Goal: Task Accomplishment & Management: Manage account settings

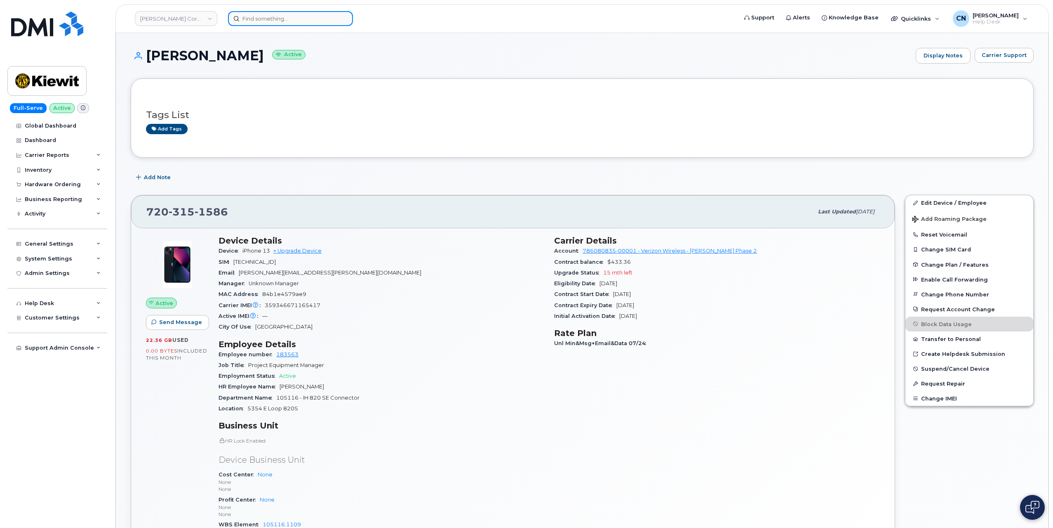
scroll to position [289, 0]
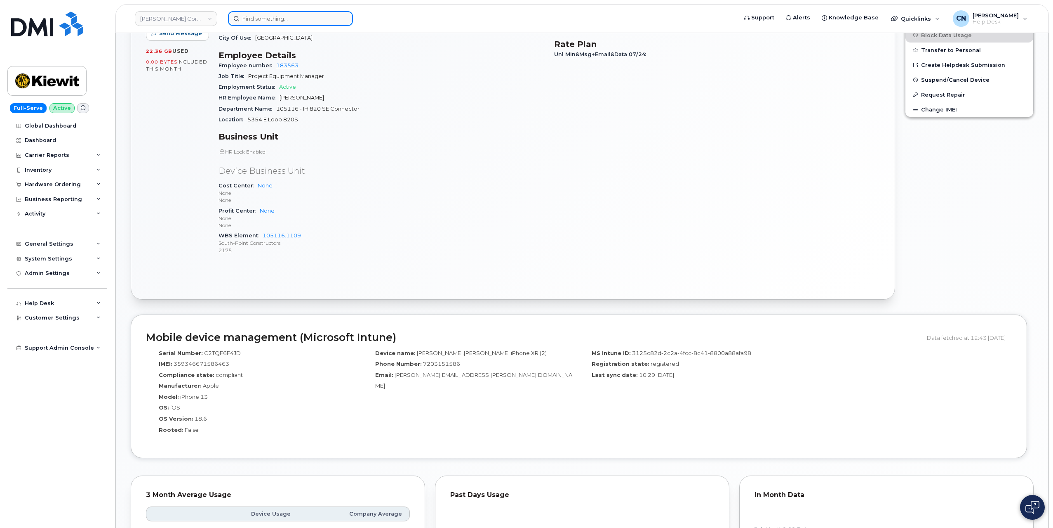
click at [253, 17] on input at bounding box center [290, 18] width 125 height 15
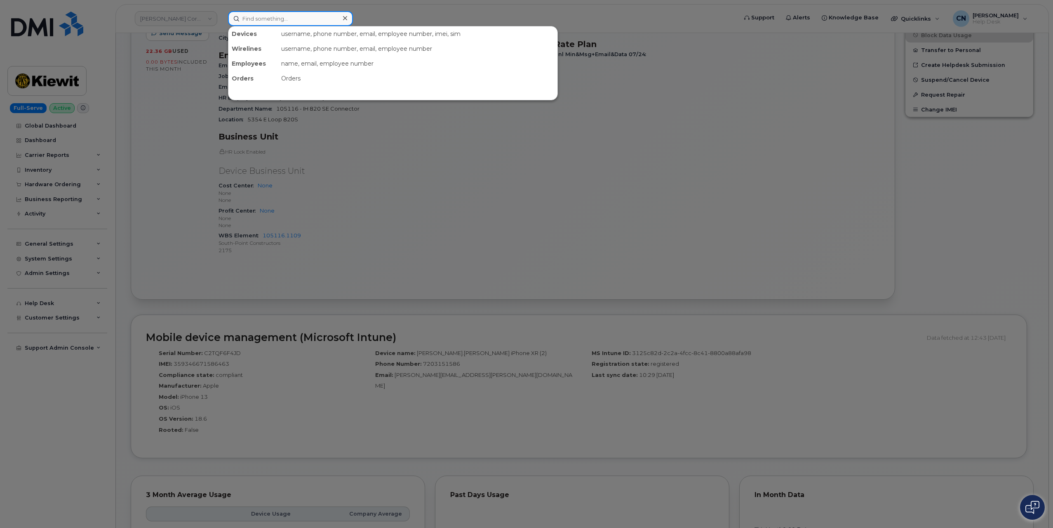
paste input "‭512-230-4550‬:"
click at [318, 11] on input "‭512-230-4550‬:" at bounding box center [290, 18] width 125 height 15
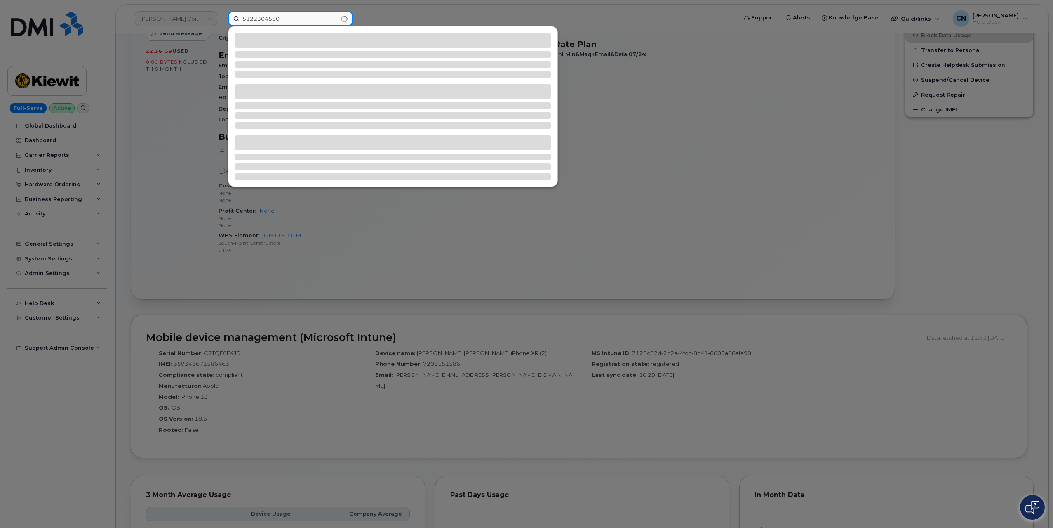
drag, startPoint x: 245, startPoint y: 24, endPoint x: 207, endPoint y: 34, distance: 39.7
click at [222, 26] on div "‭5122304550‬" at bounding box center [480, 18] width 517 height 15
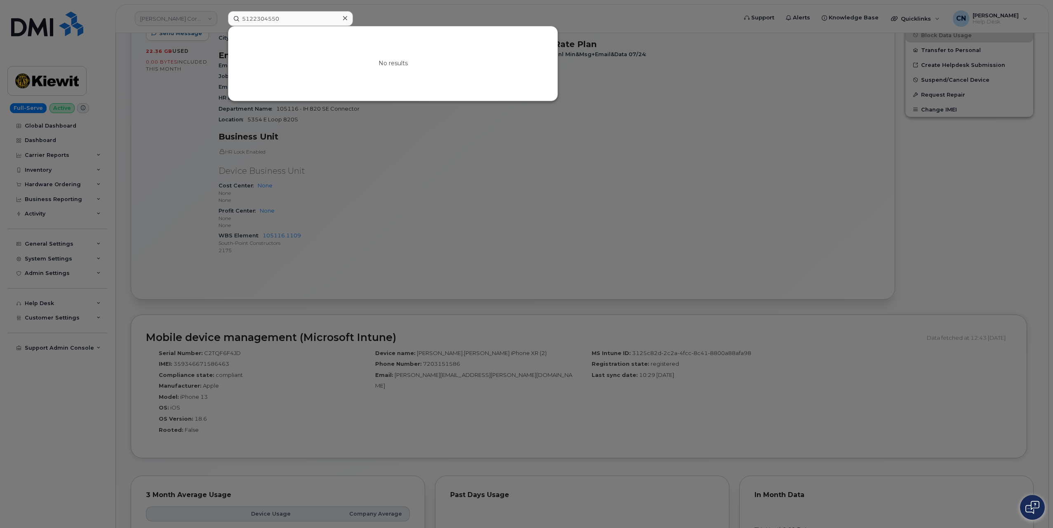
click at [138, 236] on div at bounding box center [526, 264] width 1053 height 528
drag, startPoint x: 296, startPoint y: 25, endPoint x: 191, endPoint y: 21, distance: 105.2
click at [222, 21] on div "‭5122304550‬ No results" at bounding box center [480, 18] width 517 height 15
paste input "-230-4550"
drag, startPoint x: 476, startPoint y: 281, endPoint x: 463, endPoint y: 277, distance: 13.8
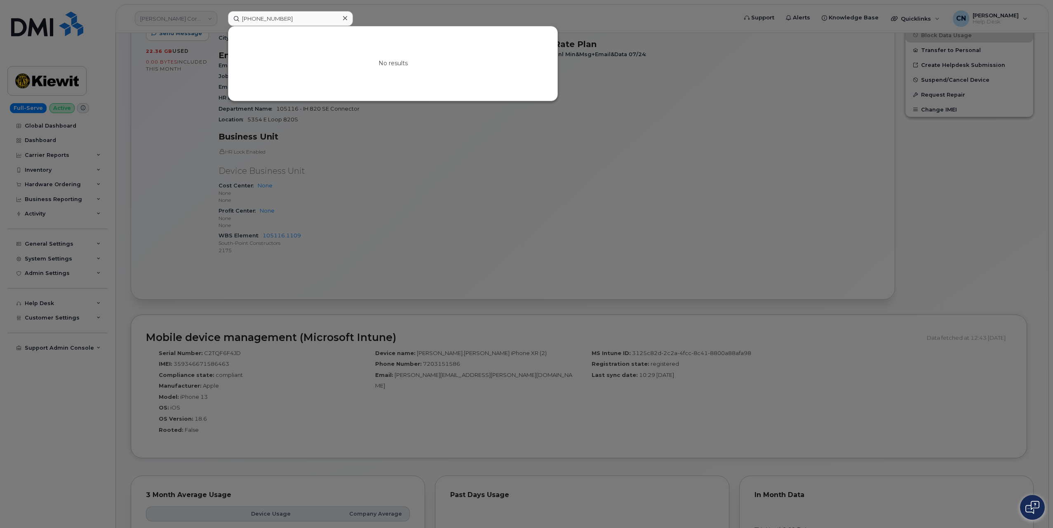
click at [475, 281] on div at bounding box center [526, 264] width 1053 height 528
drag, startPoint x: 293, startPoint y: 20, endPoint x: 174, endPoint y: 18, distance: 118.8
click at [222, 18] on div "‭512-230-4550 No results" at bounding box center [480, 18] width 517 height 15
click at [311, 24] on input "‭512-230-4550" at bounding box center [290, 18] width 125 height 15
drag, startPoint x: 298, startPoint y: 18, endPoint x: 104, endPoint y: 30, distance: 194.6
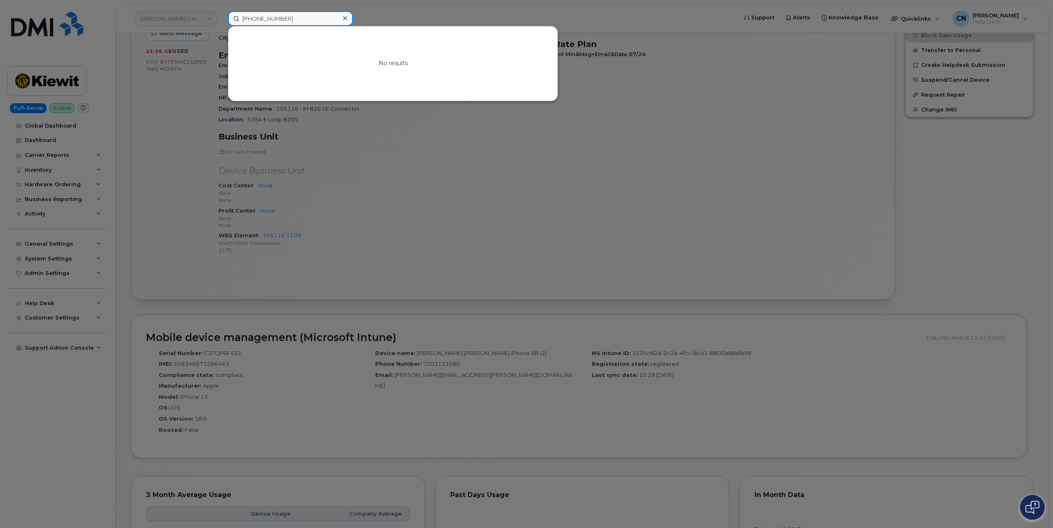
click at [222, 26] on div "‭512-230-4550 No results" at bounding box center [480, 18] width 517 height 15
paste input "Pablo.Puentes"
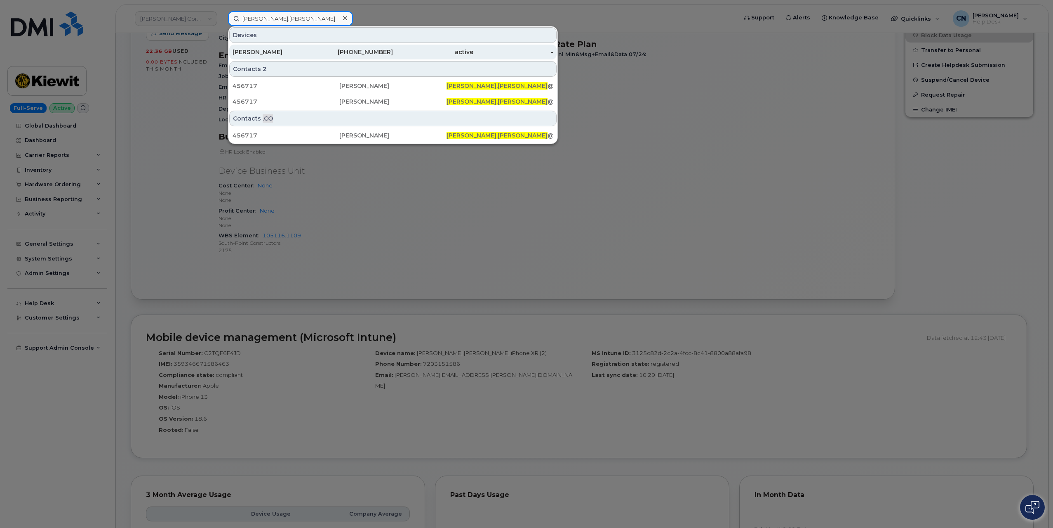
type input "Pablo.Puentes"
click at [329, 52] on div "512-230-4550" at bounding box center [353, 52] width 80 height 8
click at [304, 55] on div "PABLO PUENTES" at bounding box center [273, 52] width 80 height 8
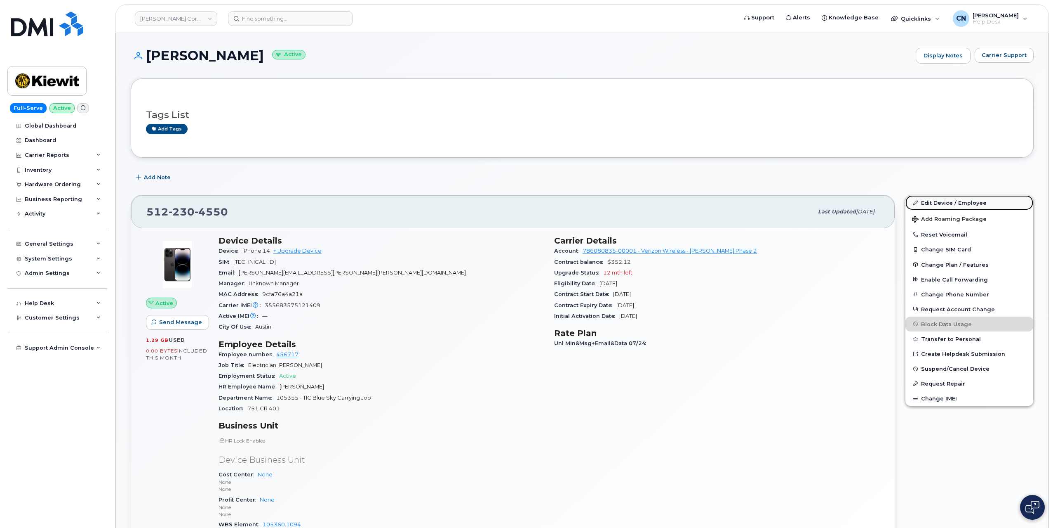
click at [952, 198] on link "Edit Device / Employee" at bounding box center [970, 202] width 128 height 15
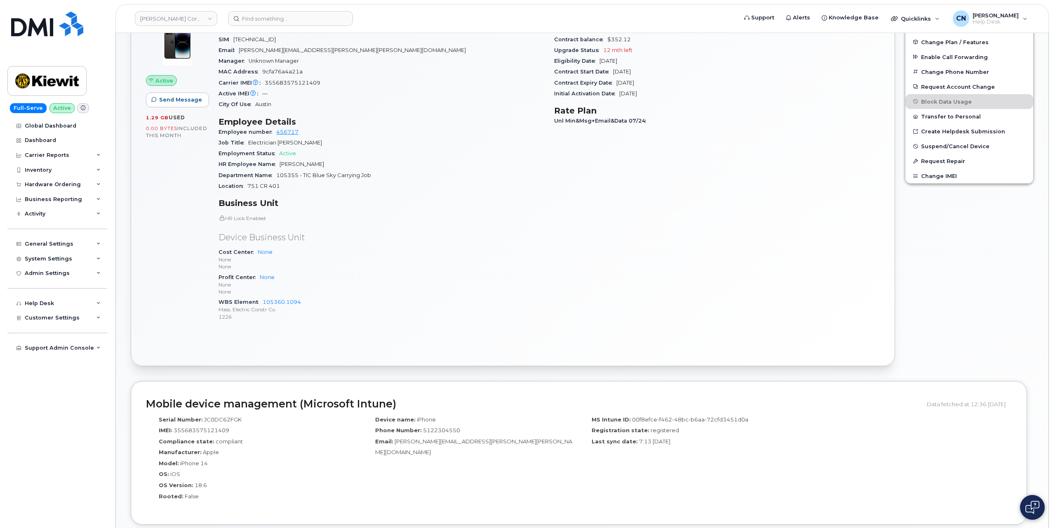
scroll to position [289, 0]
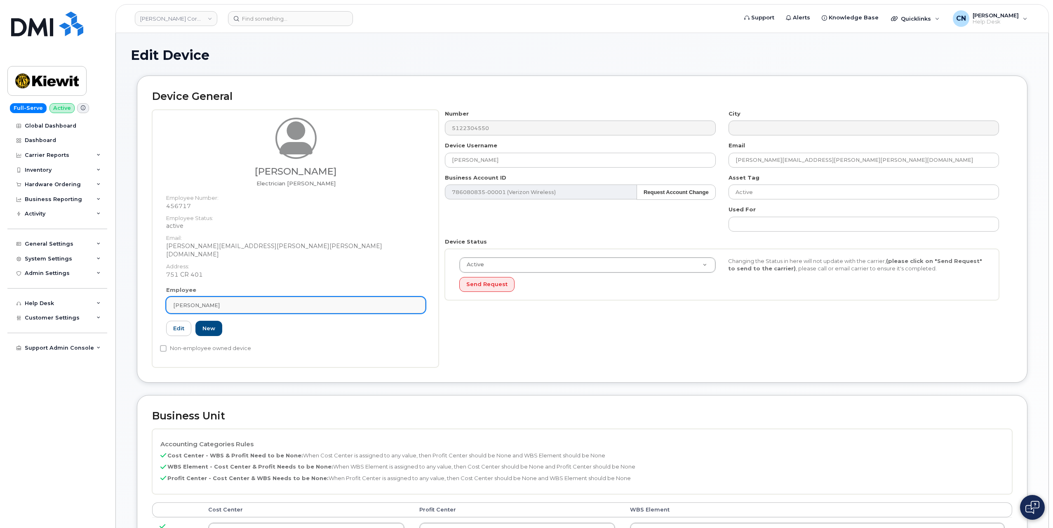
click at [227, 301] on div "Pablo Puentes" at bounding box center [295, 305] width 245 height 8
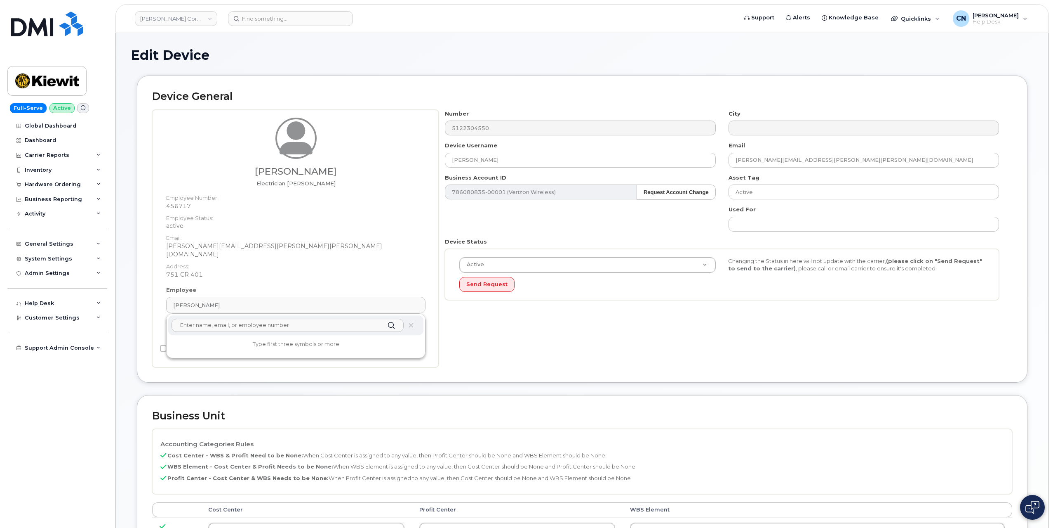
click at [204, 318] on input "text" at bounding box center [288, 324] width 232 height 13
paste input "567748)"
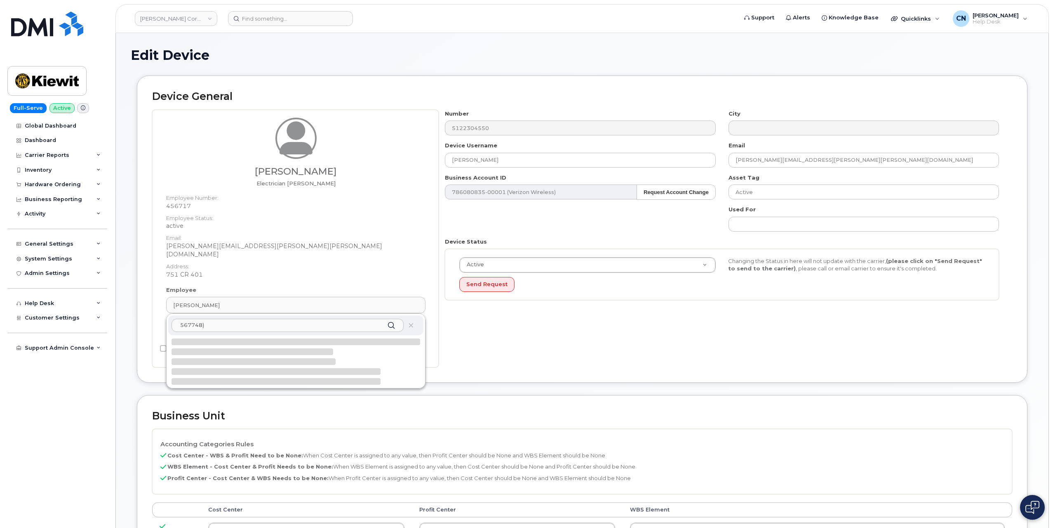
type input "567748"
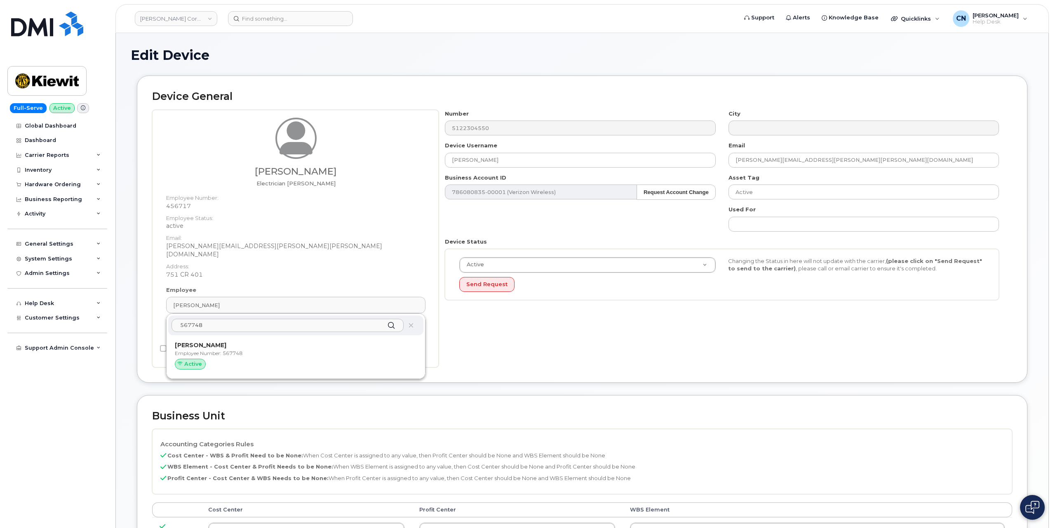
drag, startPoint x: 207, startPoint y: 316, endPoint x: 148, endPoint y: 318, distance: 59.4
click at [148, 318] on div "Device General Pablo Puentes Electrician Foreman Employee Number: 456717 Employ…" at bounding box center [582, 228] width 891 height 307
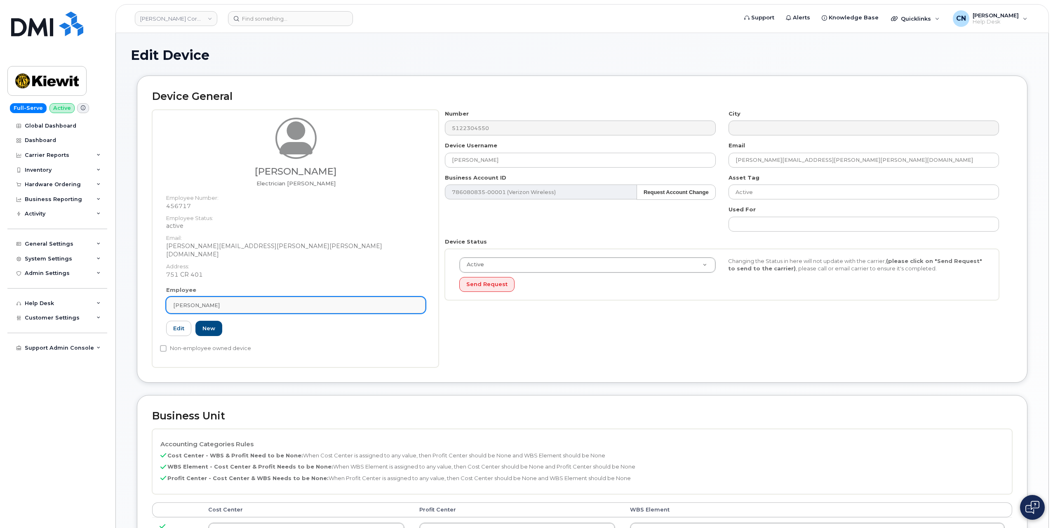
click at [228, 297] on link "Pablo Puentes" at bounding box center [295, 305] width 259 height 16
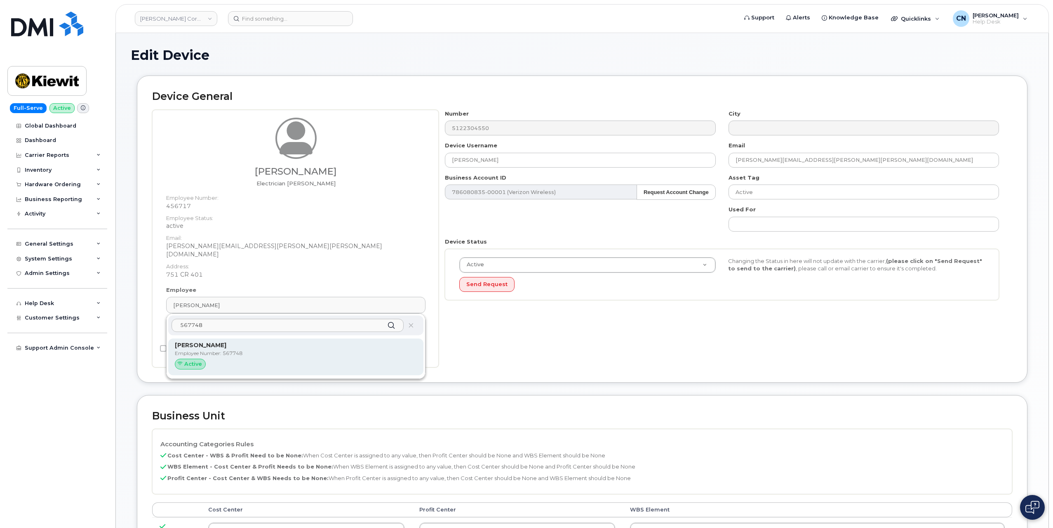
click at [235, 349] on p "Employee Number: 567748" at bounding box center [296, 352] width 242 height 7
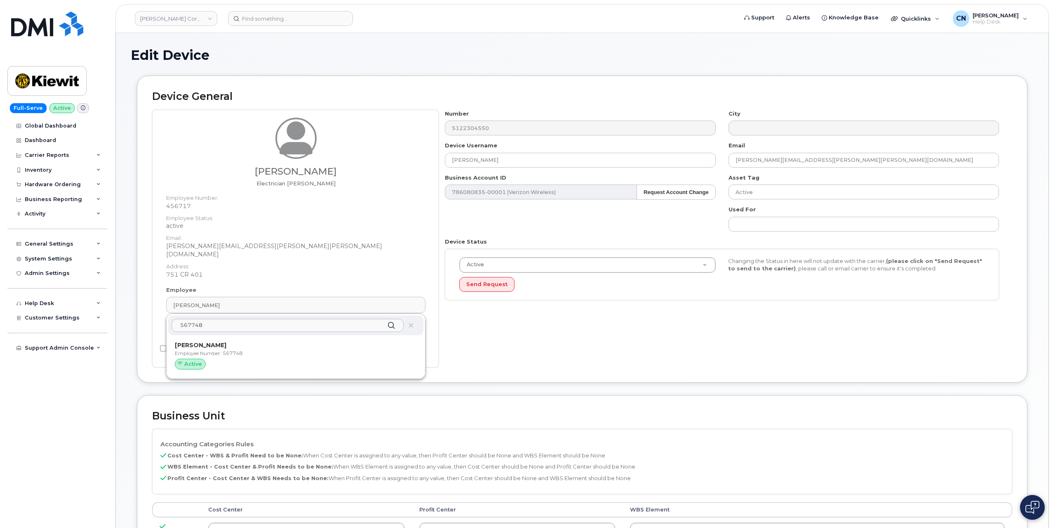
type input "567748"
type input "Damian Torres"
type input "damian.torres@ticus.com"
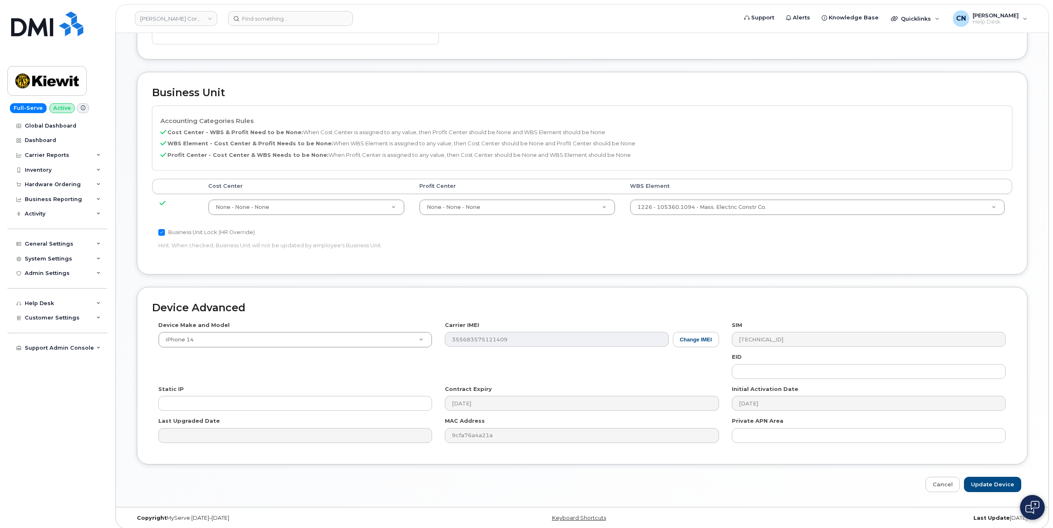
scroll to position [299, 0]
click at [995, 480] on input "Update Device" at bounding box center [992, 481] width 57 height 15
type input "Saving..."
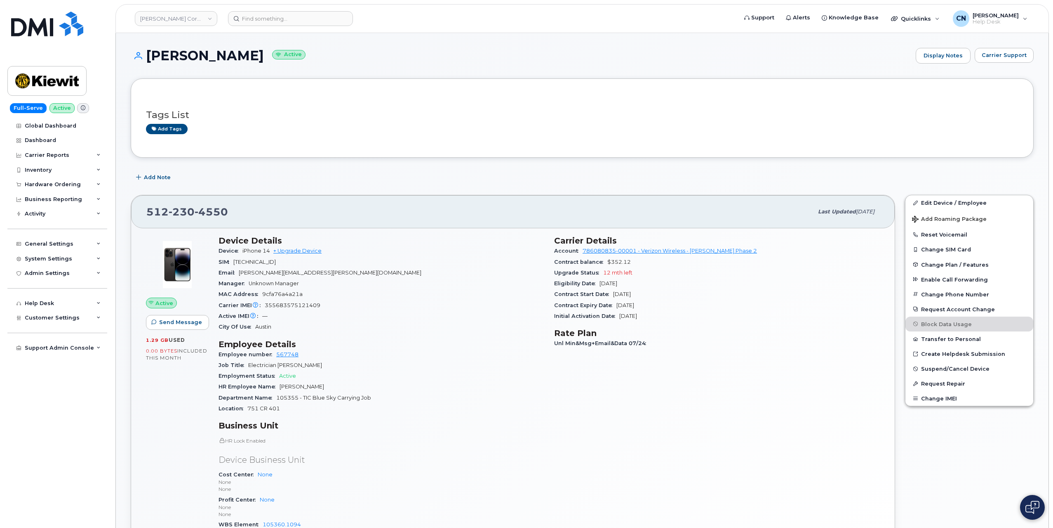
scroll to position [330, 0]
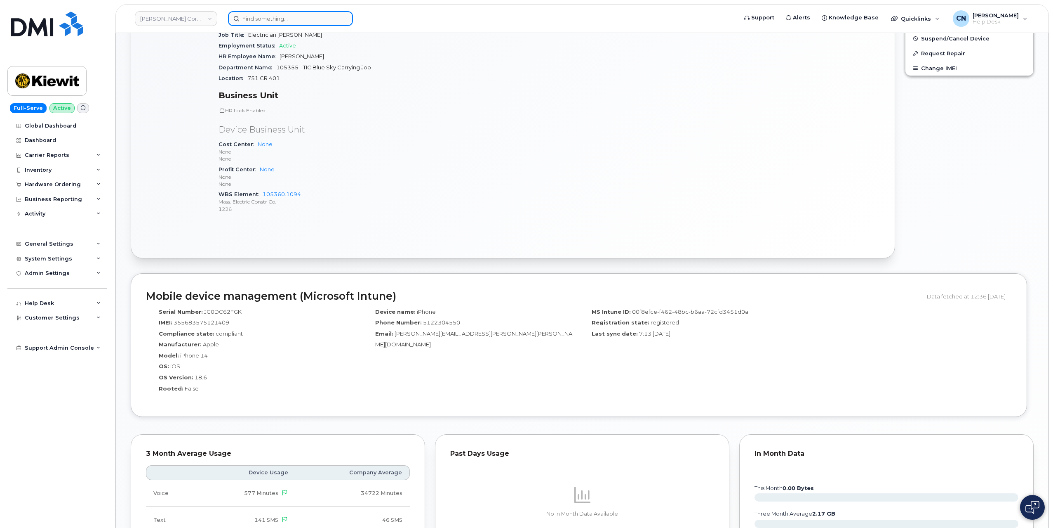
click at [254, 15] on input at bounding box center [290, 18] width 125 height 15
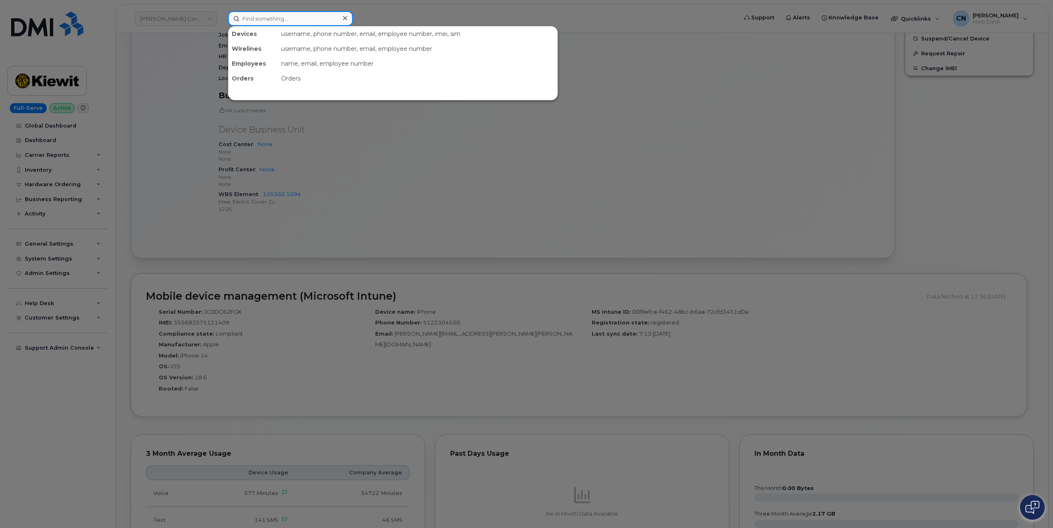
paste input "2495353392"
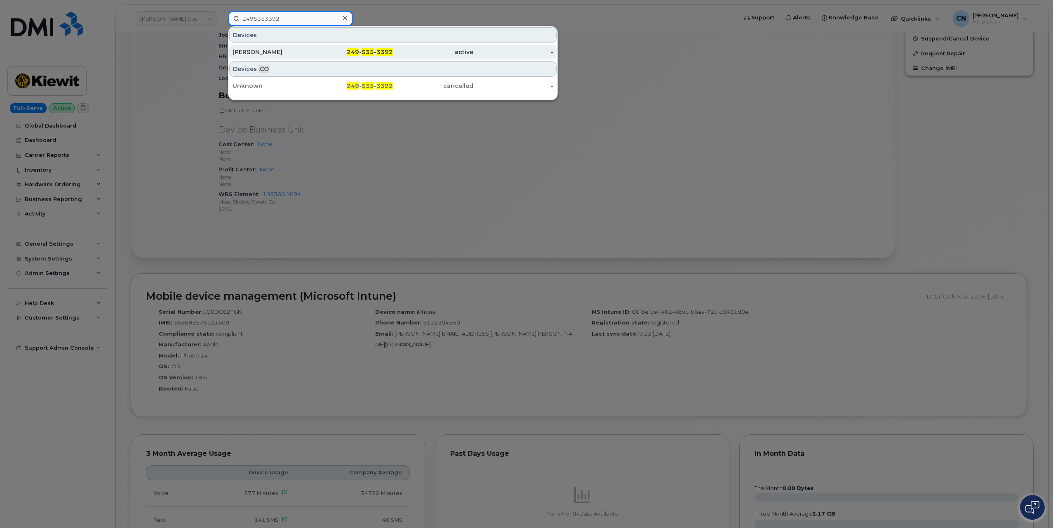
type input "2495353392"
click at [252, 52] on div "Len Parsons" at bounding box center [273, 52] width 80 height 8
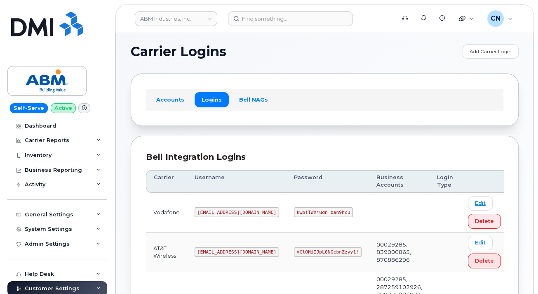
scroll to position [169, 0]
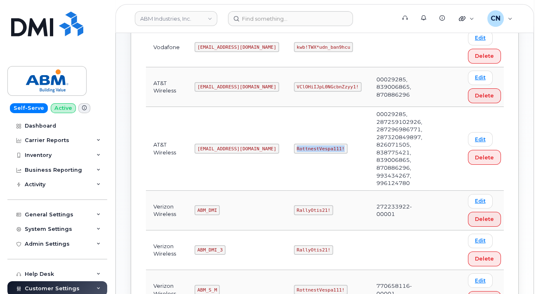
drag, startPoint x: 266, startPoint y: 134, endPoint x: 485, endPoint y: 41, distance: 238.3
click at [317, 139] on td "RottnestVespa111!" at bounding box center [328, 149] width 82 height 84
copy code "RottnestVespa111!"
